Goal: Task Accomplishment & Management: Use online tool/utility

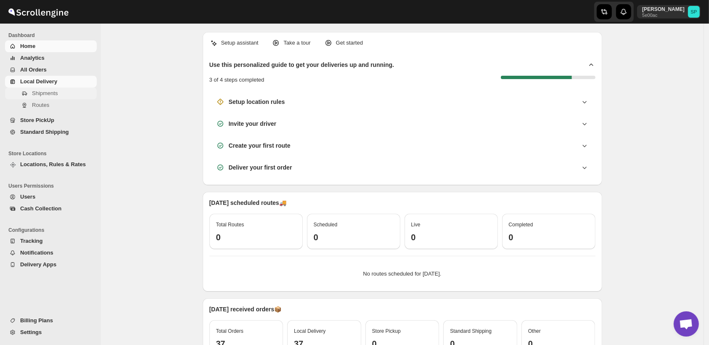
click at [37, 93] on span "Shipments" at bounding box center [45, 93] width 26 height 6
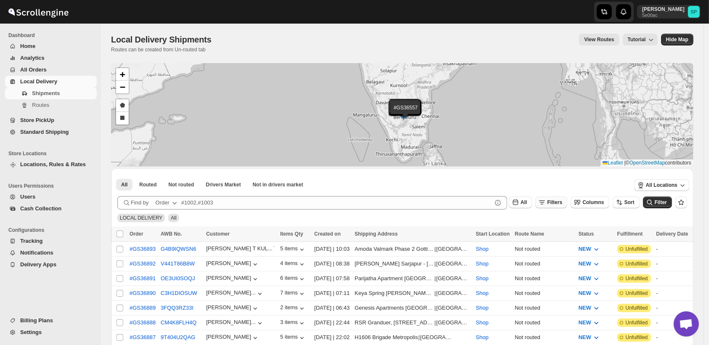
click at [557, 202] on span "Filters" at bounding box center [554, 202] width 15 height 6
click at [558, 233] on span "Add Filter" at bounding box center [564, 235] width 24 height 7
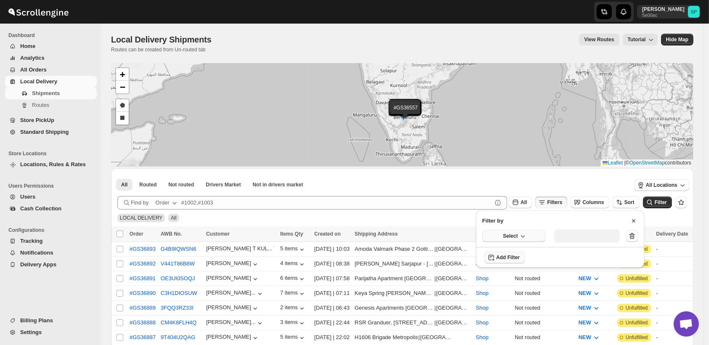
click at [515, 237] on span "Select" at bounding box center [510, 236] width 15 height 7
click at [515, 313] on div "Fulfillment Status" at bounding box center [509, 314] width 42 height 8
click at [574, 237] on div "Select value" at bounding box center [581, 235] width 42 height 7
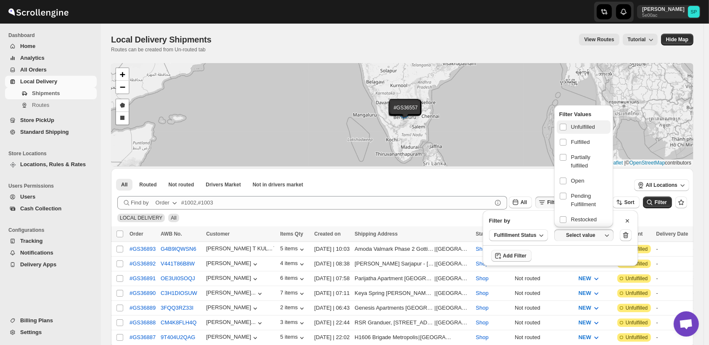
click at [579, 130] on span "Unfulfilled" at bounding box center [583, 127] width 24 height 8
click at [567, 130] on input "checkbox" at bounding box center [563, 127] width 7 height 7
checkbox input "true"
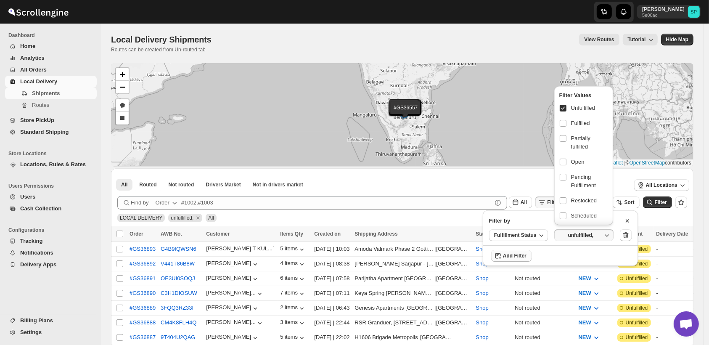
click at [672, 195] on div "All Locations" at bounding box center [662, 185] width 64 height 21
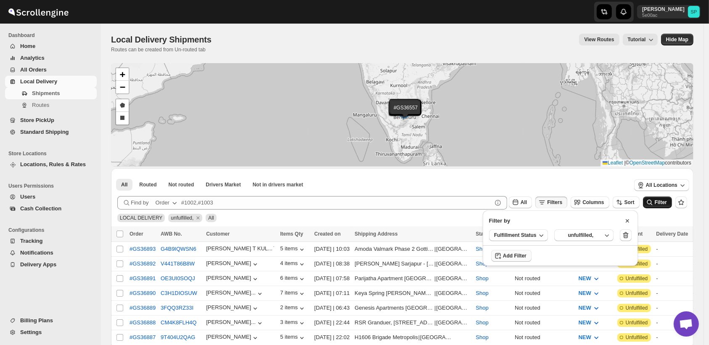
click at [667, 203] on span "Filter" at bounding box center [661, 202] width 12 height 6
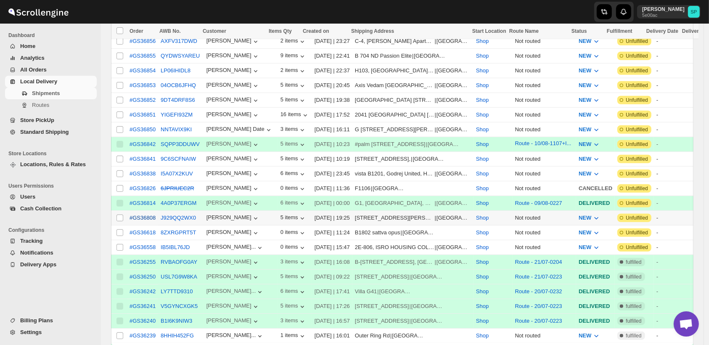
scroll to position [608, 0]
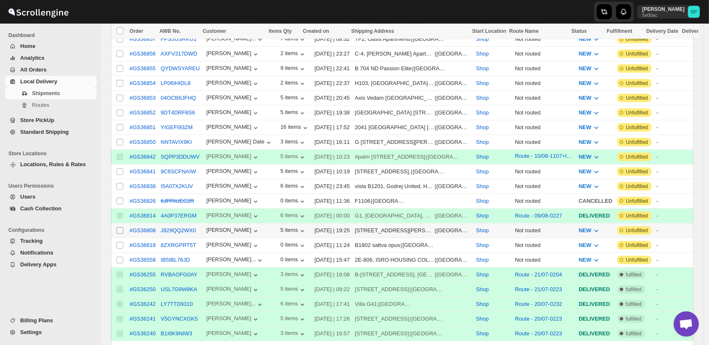
click at [118, 227] on input "Select shipment" at bounding box center [120, 230] width 7 height 7
checkbox input "true"
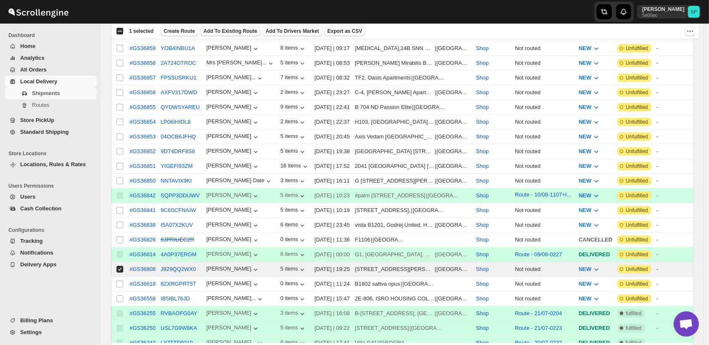
scroll to position [561, 0]
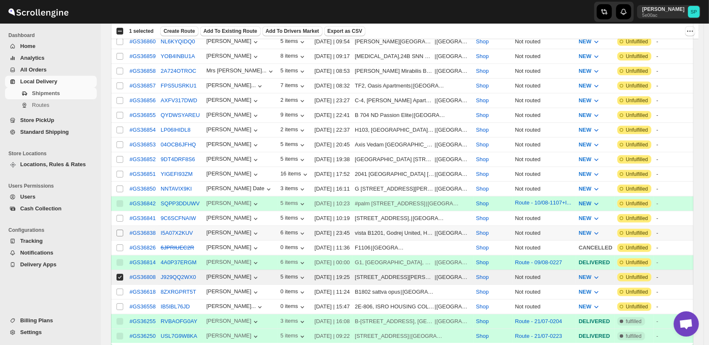
click at [119, 230] on input "Select shipment" at bounding box center [120, 233] width 7 height 7
checkbox input "true"
click at [122, 215] on input "Select shipment" at bounding box center [120, 218] width 7 height 7
checkbox input "true"
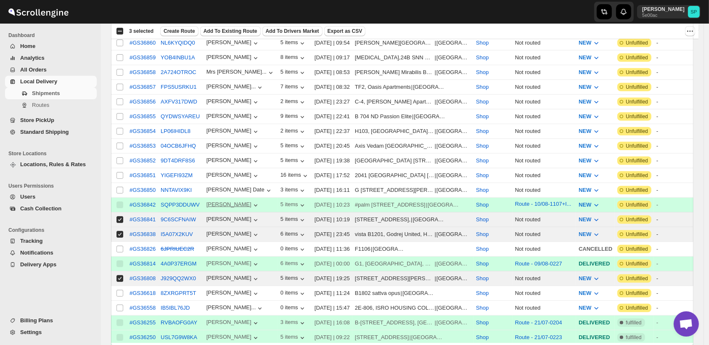
scroll to position [514, 0]
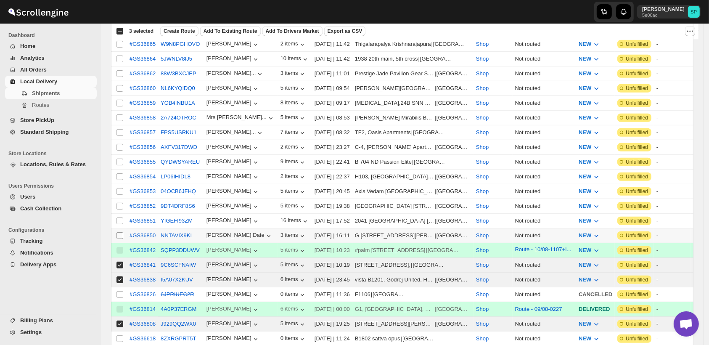
click at [121, 232] on input "Select shipment" at bounding box center [120, 235] width 7 height 7
checkbox input "true"
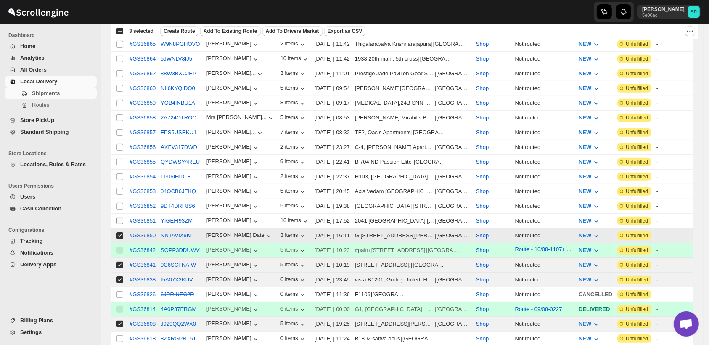
click at [120, 218] on input "Select shipment" at bounding box center [120, 221] width 7 height 7
checkbox input "true"
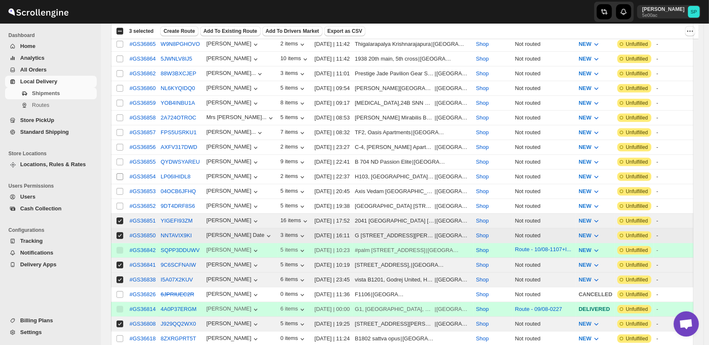
click at [121, 203] on input "Select shipment" at bounding box center [120, 206] width 7 height 7
checkbox input "true"
click at [119, 188] on input "Select shipment" at bounding box center [120, 191] width 7 height 7
checkbox input "true"
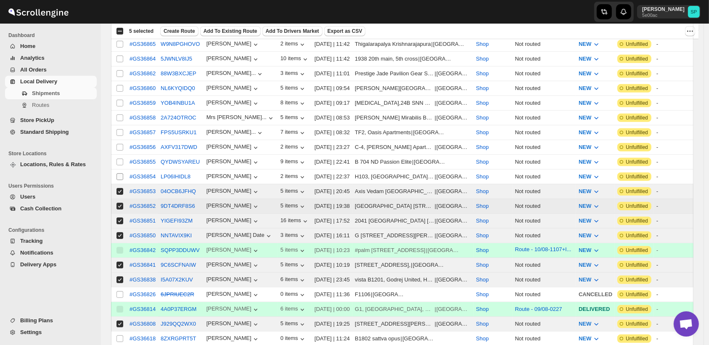
click at [120, 173] on input "Select shipment" at bounding box center [120, 176] width 7 height 7
checkbox input "true"
click at [120, 159] on input "Select shipment" at bounding box center [120, 162] width 7 height 7
checkbox input "true"
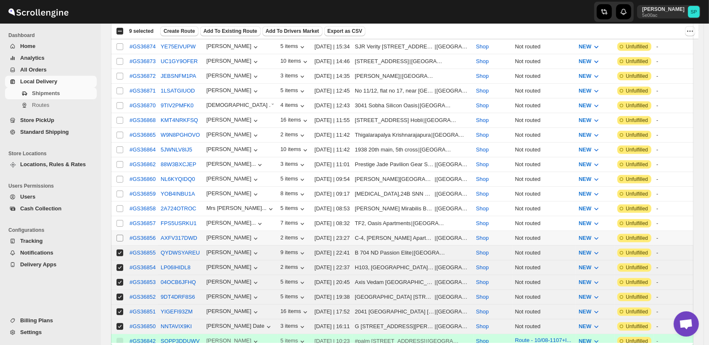
scroll to position [421, 0]
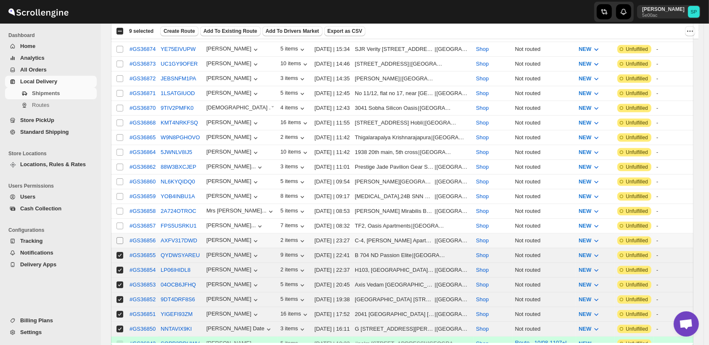
click at [117, 237] on input "Select shipment" at bounding box center [120, 240] width 7 height 7
checkbox input "true"
click at [118, 223] on input "Select shipment" at bounding box center [120, 226] width 7 height 7
checkbox input "true"
click at [123, 207] on span at bounding box center [120, 211] width 8 height 8
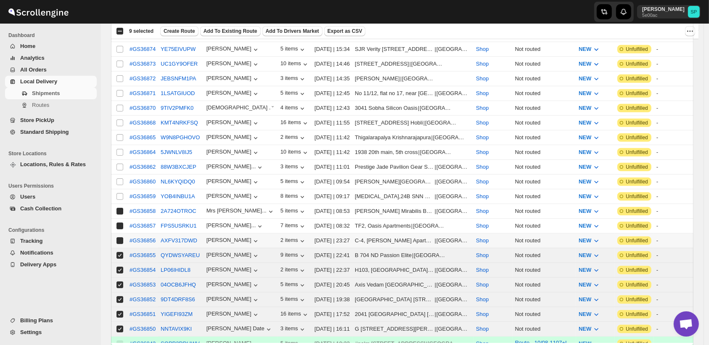
click at [123, 208] on input "Select shipment" at bounding box center [120, 211] width 7 height 7
checkbox input "false"
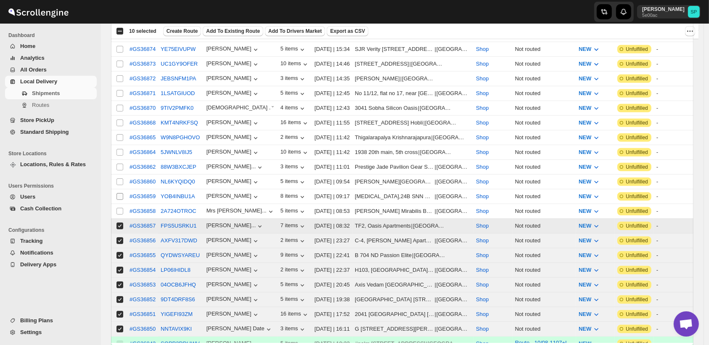
click at [122, 193] on input "Select shipment" at bounding box center [120, 196] width 7 height 7
checkbox input "true"
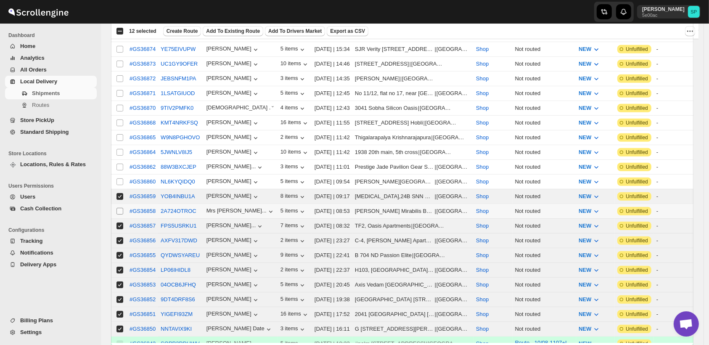
click at [119, 208] on input "Select shipment" at bounding box center [120, 211] width 7 height 7
checkbox input "true"
click at [119, 175] on td "Select shipment" at bounding box center [119, 182] width 16 height 15
click at [119, 164] on input "Select shipment" at bounding box center [120, 167] width 7 height 7
checkbox input "true"
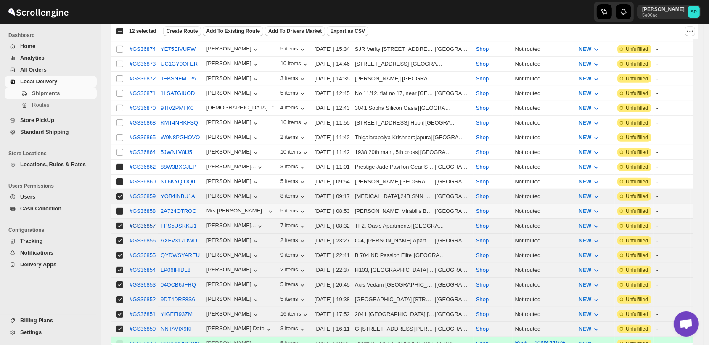
click at [119, 149] on input "Select shipment" at bounding box center [120, 152] width 7 height 7
checkbox input "true"
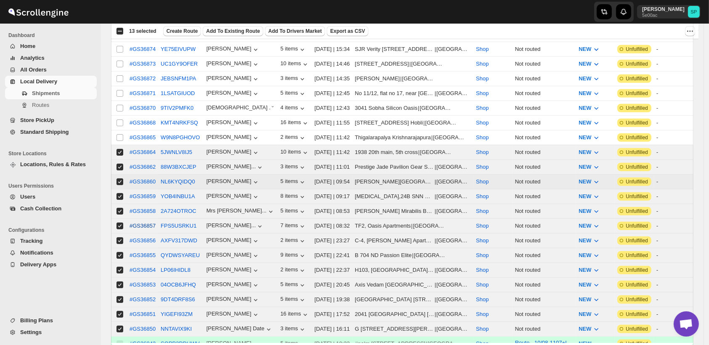
checkbox input "true"
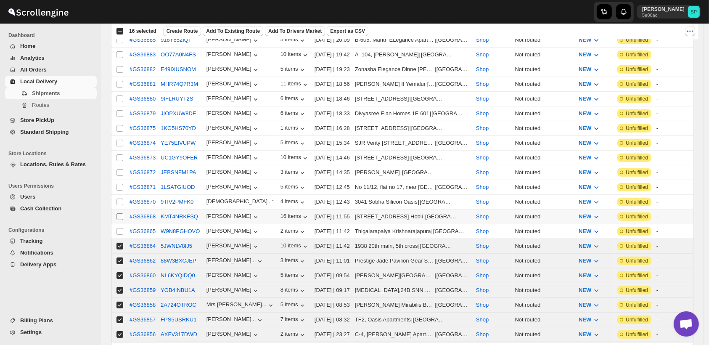
click at [119, 213] on input "Select shipment" at bounding box center [120, 216] width 7 height 7
checkbox input "true"
click at [119, 228] on input "Select shipment" at bounding box center [120, 231] width 7 height 7
checkbox input "true"
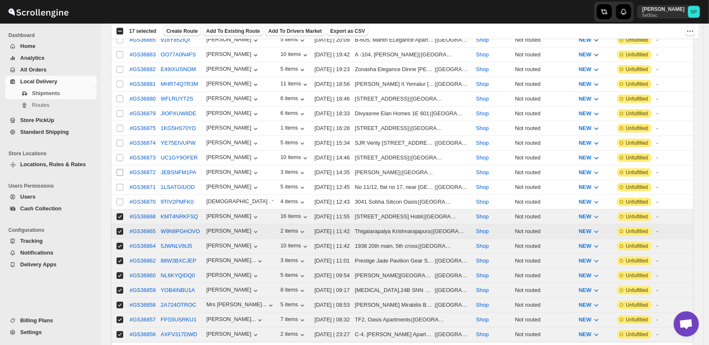
click at [121, 199] on input "Select shipment" at bounding box center [120, 202] width 7 height 7
checkbox input "true"
click at [122, 184] on input "Select shipment" at bounding box center [120, 187] width 7 height 7
checkbox input "true"
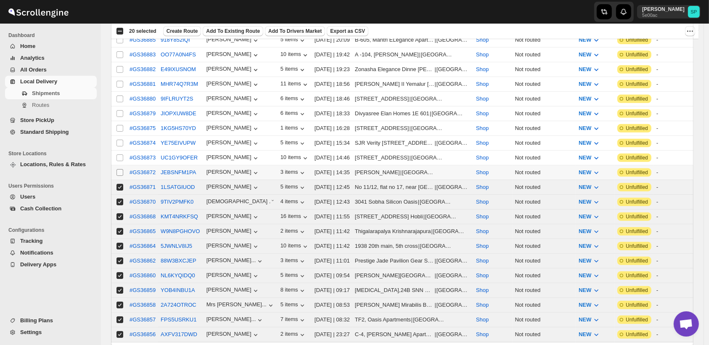
click at [119, 169] on input "Select shipment" at bounding box center [120, 172] width 7 height 7
checkbox input "true"
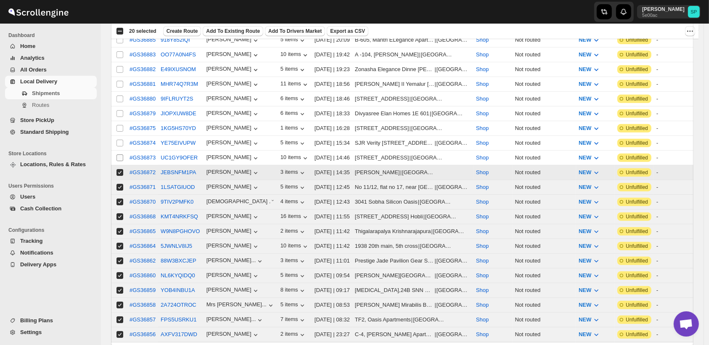
click at [119, 154] on input "Select shipment" at bounding box center [120, 157] width 7 height 7
checkbox input "true"
click at [118, 140] on input "Select shipment" at bounding box center [120, 143] width 7 height 7
checkbox input "true"
click at [121, 125] on input "Select shipment" at bounding box center [120, 128] width 7 height 7
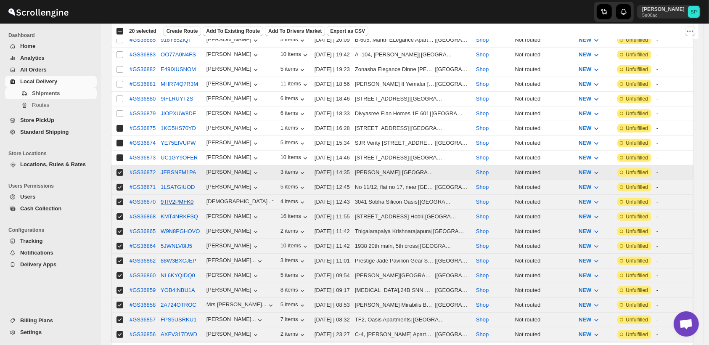
checkbox input "true"
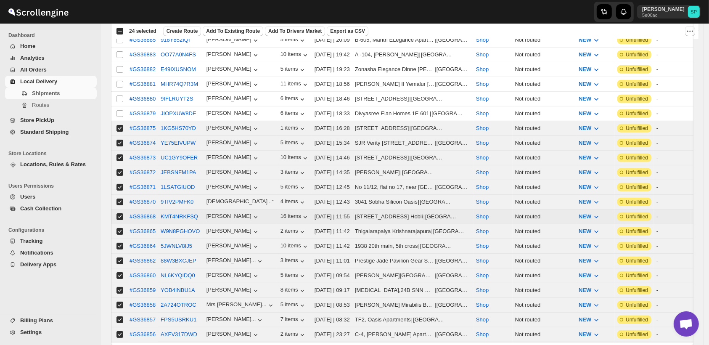
scroll to position [233, 0]
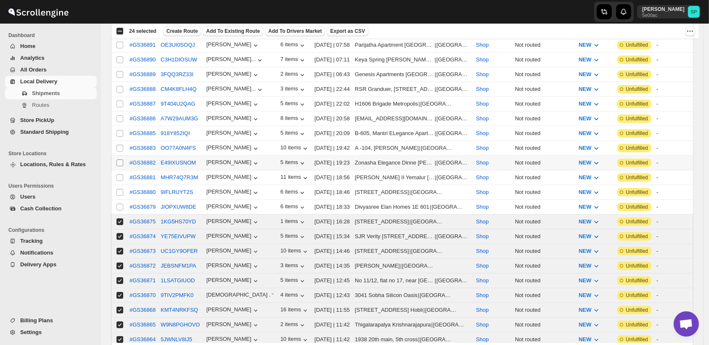
click at [119, 159] on input "Select shipment" at bounding box center [120, 162] width 7 height 7
checkbox input "true"
click at [119, 174] on input "Select shipment" at bounding box center [120, 177] width 7 height 7
checkbox input "true"
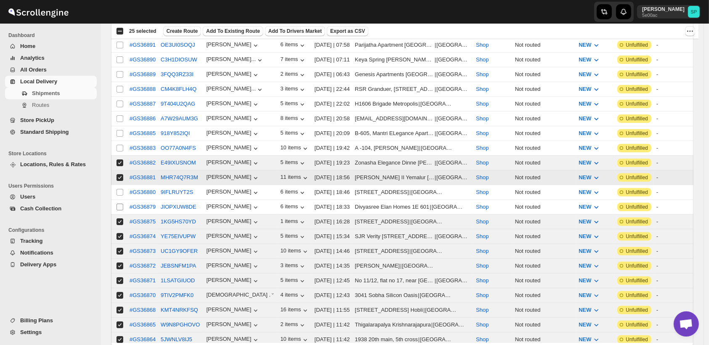
click at [119, 189] on input "Select shipment" at bounding box center [120, 192] width 7 height 7
checkbox input "true"
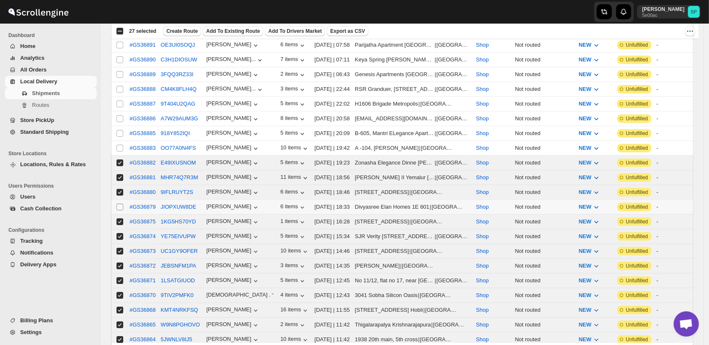
click at [118, 203] on span at bounding box center [120, 207] width 8 height 8
click at [118, 204] on input "Select shipment" at bounding box center [120, 207] width 7 height 7
checkbox input "true"
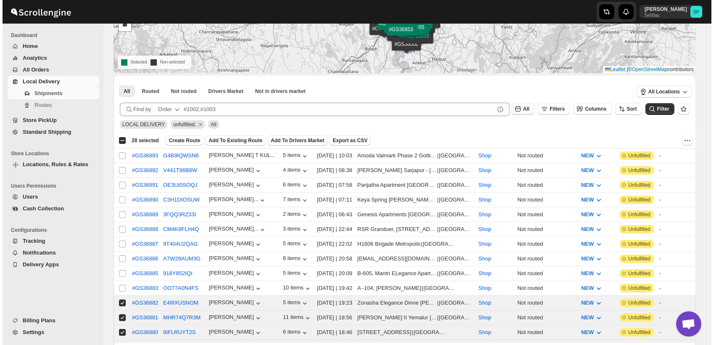
scroll to position [0, 0]
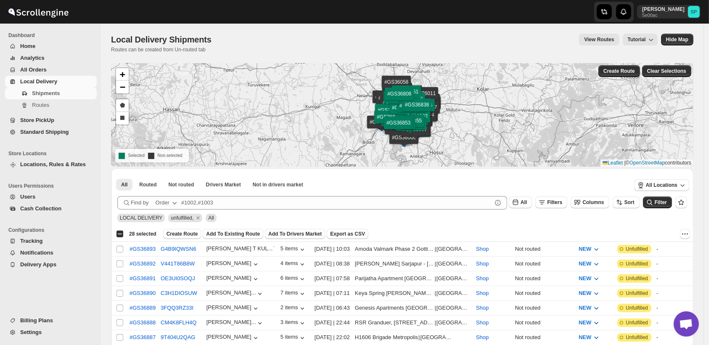
click at [611, 77] on div "Create Route Clear Selections" at bounding box center [645, 71] width 97 height 16
click at [615, 72] on span "Create Route" at bounding box center [620, 71] width 32 height 7
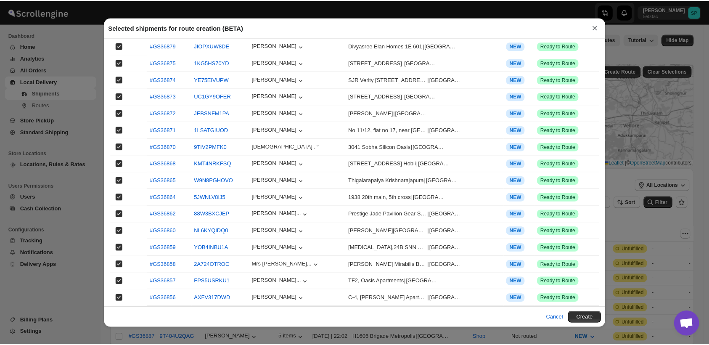
scroll to position [214, 0]
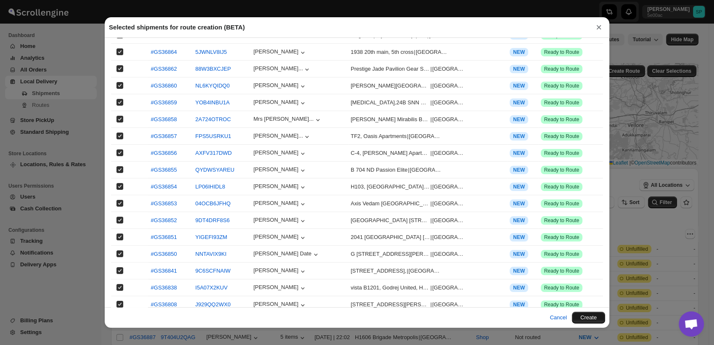
click at [594, 318] on button "Create" at bounding box center [588, 318] width 33 height 12
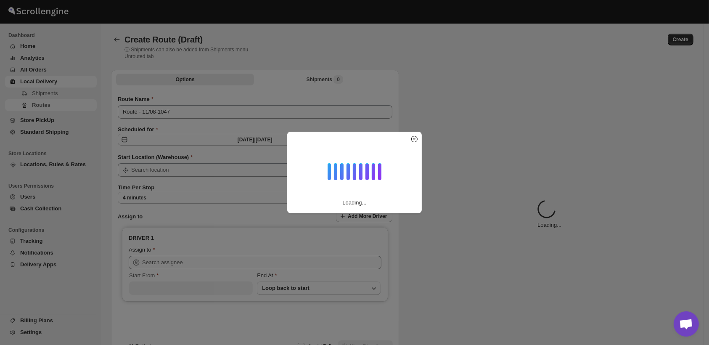
type input "Route - 11/08-1047"
type input "Shop"
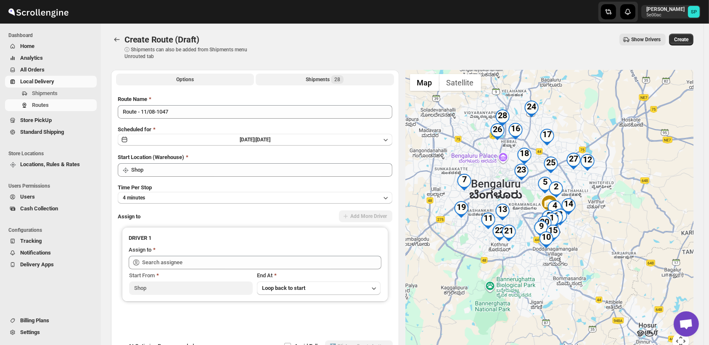
click at [347, 80] on button "Shipments 28" at bounding box center [325, 80] width 138 height 12
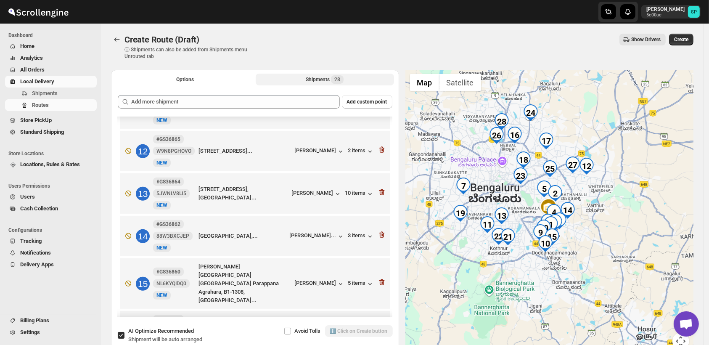
scroll to position [701, 0]
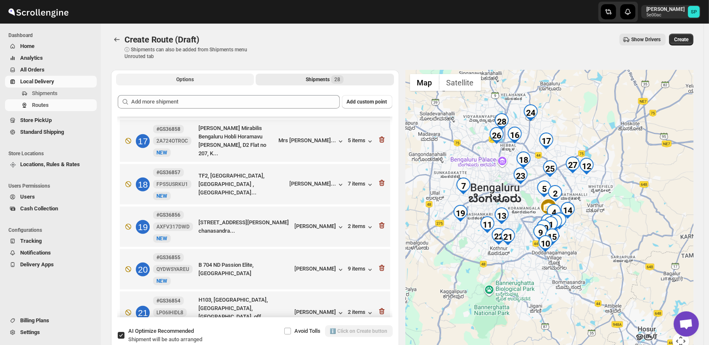
click at [172, 81] on button "Options" at bounding box center [185, 80] width 138 height 12
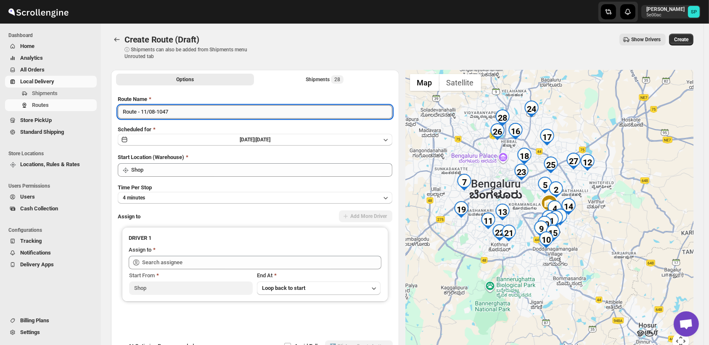
click at [198, 116] on input "Route - 11/08-1047" at bounding box center [255, 111] width 275 height 13
type input "Route - 11/08-1047_Iz+[PERSON_NAME]"
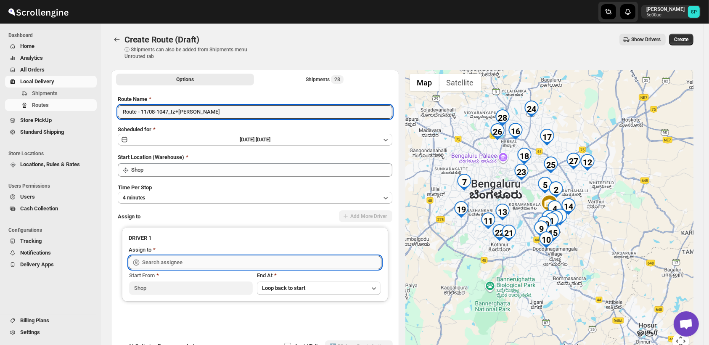
click at [271, 262] on input "text" at bounding box center [261, 262] width 239 height 13
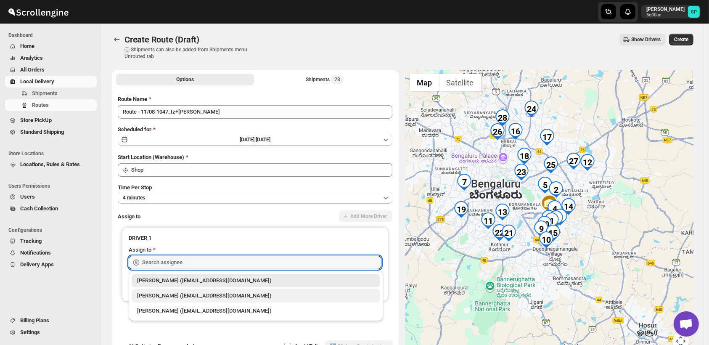
click at [201, 293] on div "[PERSON_NAME] ([EMAIL_ADDRESS][DOMAIN_NAME])" at bounding box center [256, 296] width 238 height 8
type input "[PERSON_NAME] ([EMAIL_ADDRESS][DOMAIN_NAME])"
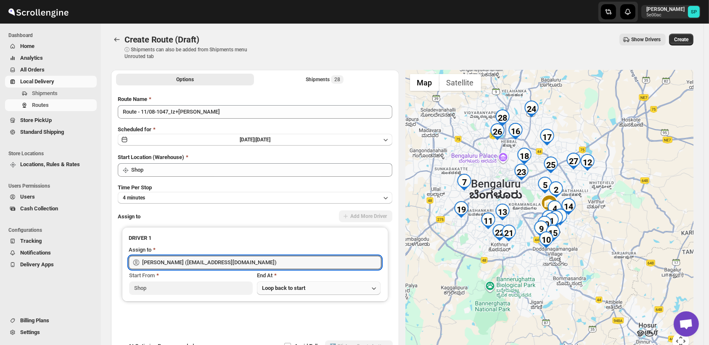
click at [327, 287] on button "Loop back to start" at bounding box center [319, 287] width 124 height 13
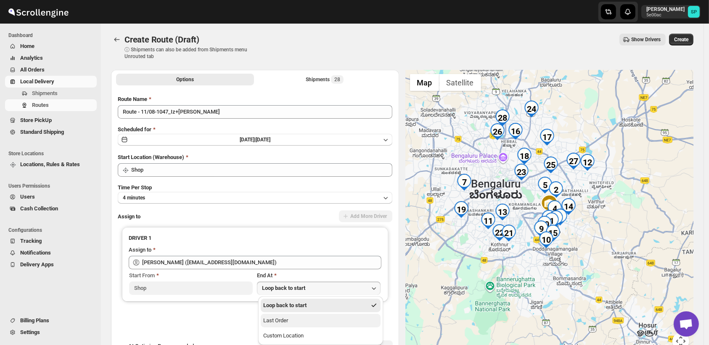
click at [297, 324] on button "Last Order" at bounding box center [321, 320] width 120 height 13
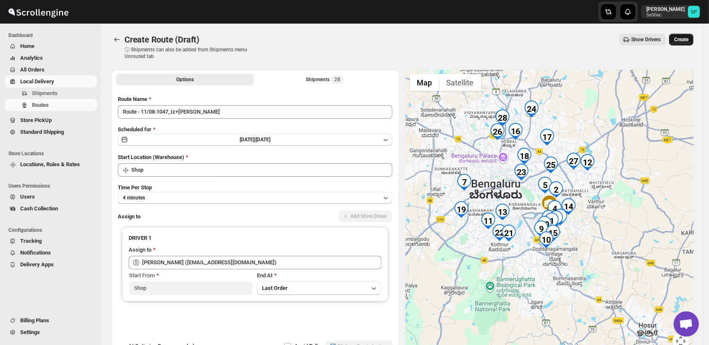
click at [683, 40] on span "Create" at bounding box center [681, 39] width 14 height 7
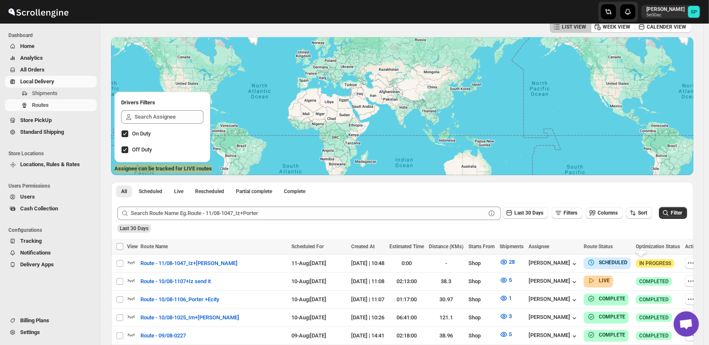
scroll to position [47, 0]
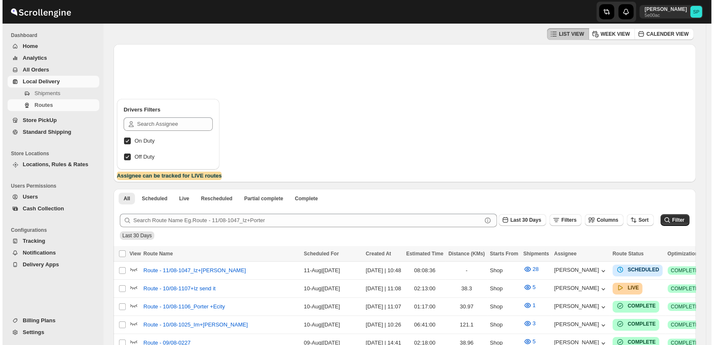
scroll to position [37, 0]
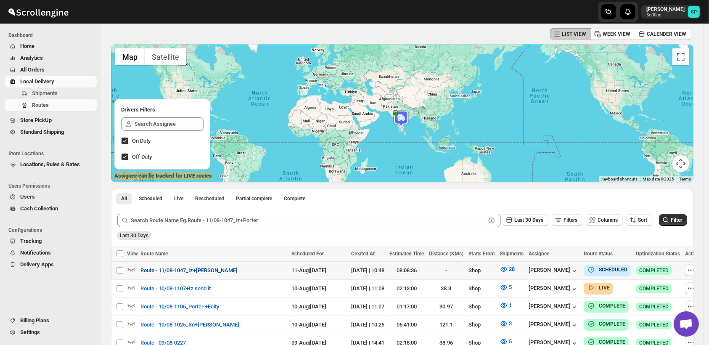
click at [177, 270] on span "Route - 11/08-1047_Iz+[PERSON_NAME]" at bounding box center [189, 270] width 97 height 8
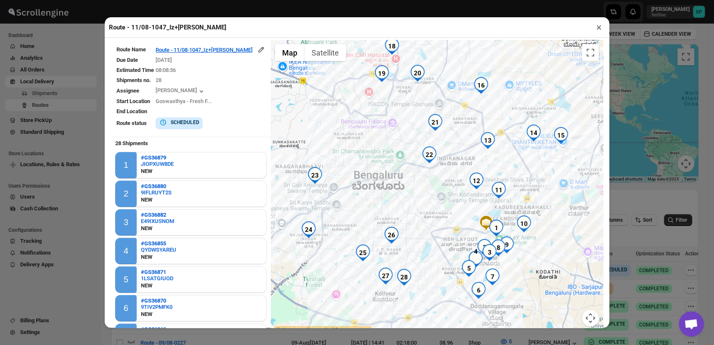
drag, startPoint x: 469, startPoint y: 247, endPoint x: 518, endPoint y: 290, distance: 65.3
click at [518, 290] on div at bounding box center [437, 188] width 332 height 297
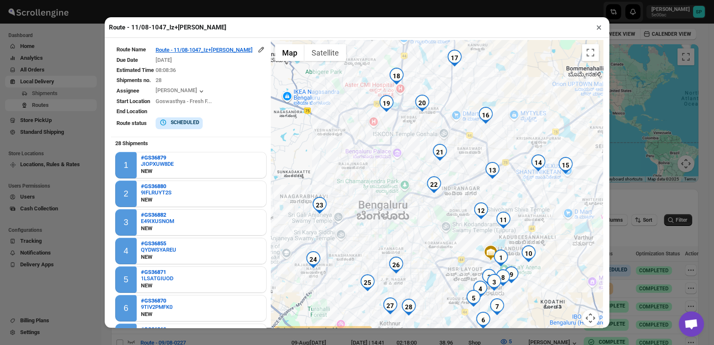
drag, startPoint x: 427, startPoint y: 197, endPoint x: 433, endPoint y: 236, distance: 38.7
click at [433, 236] on div at bounding box center [437, 188] width 332 height 297
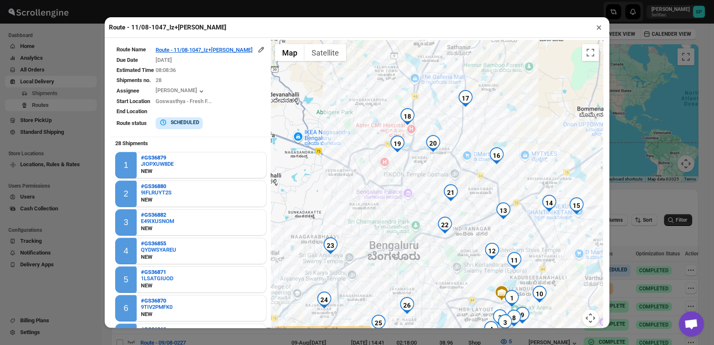
drag, startPoint x: 432, startPoint y: 189, endPoint x: 443, endPoint y: 233, distance: 45.1
click at [443, 233] on div at bounding box center [437, 188] width 332 height 297
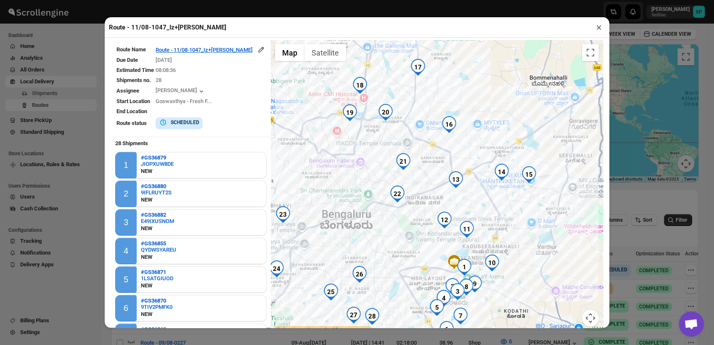
drag, startPoint x: 461, startPoint y: 260, endPoint x: 413, endPoint y: 228, distance: 58.2
click at [413, 228] on div at bounding box center [437, 188] width 332 height 297
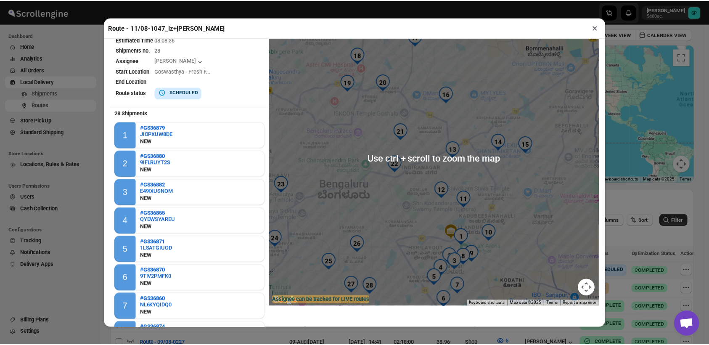
scroll to position [40, 0]
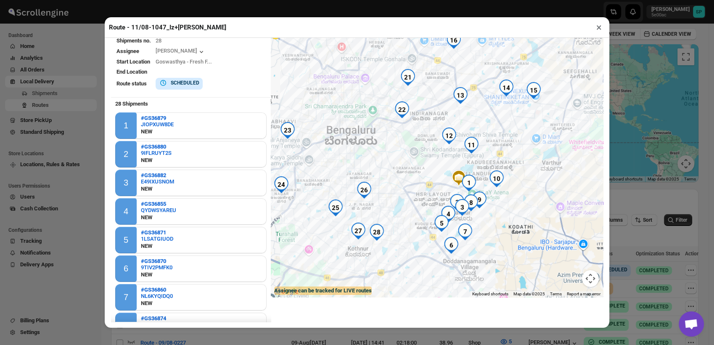
drag, startPoint x: 489, startPoint y: 228, endPoint x: 495, endPoint y: 184, distance: 45.0
click at [495, 184] on div at bounding box center [437, 148] width 332 height 297
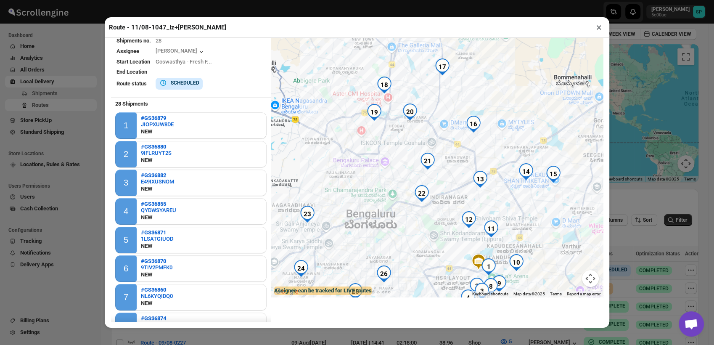
drag, startPoint x: 482, startPoint y: 206, endPoint x: 502, endPoint y: 289, distance: 85.3
click at [502, 289] on div at bounding box center [437, 148] width 332 height 297
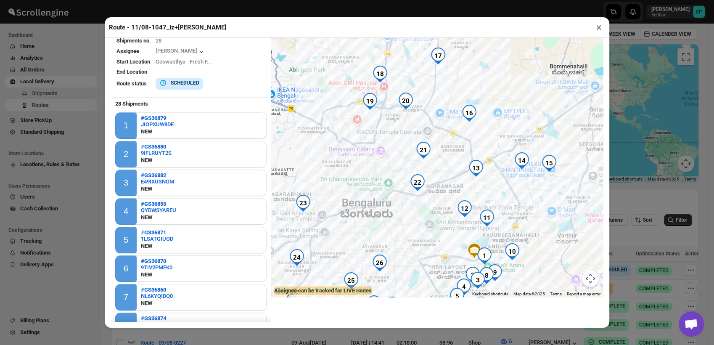
drag, startPoint x: 439, startPoint y: 226, endPoint x: 433, endPoint y: 213, distance: 14.9
click at [433, 213] on div at bounding box center [437, 148] width 332 height 297
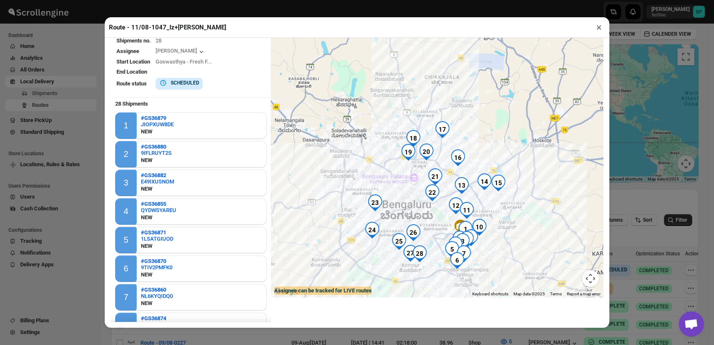
click at [598, 27] on button "×" at bounding box center [599, 27] width 12 height 12
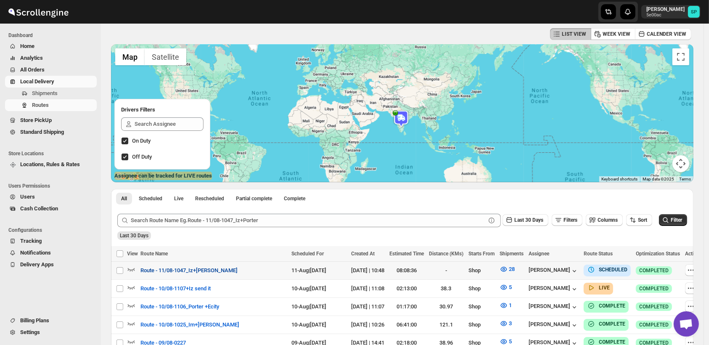
click at [168, 266] on span "Route - 11/08-1047_Iz+[PERSON_NAME]" at bounding box center [189, 270] width 97 height 8
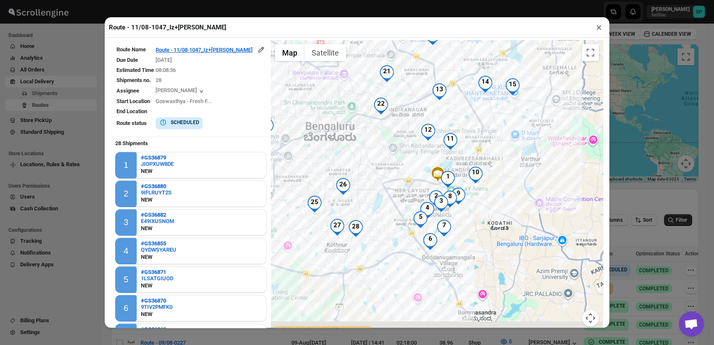
drag, startPoint x: 513, startPoint y: 281, endPoint x: 456, endPoint y: 211, distance: 90.3
click at [456, 211] on div at bounding box center [437, 188] width 332 height 297
